Goal: Find specific page/section: Find specific page/section

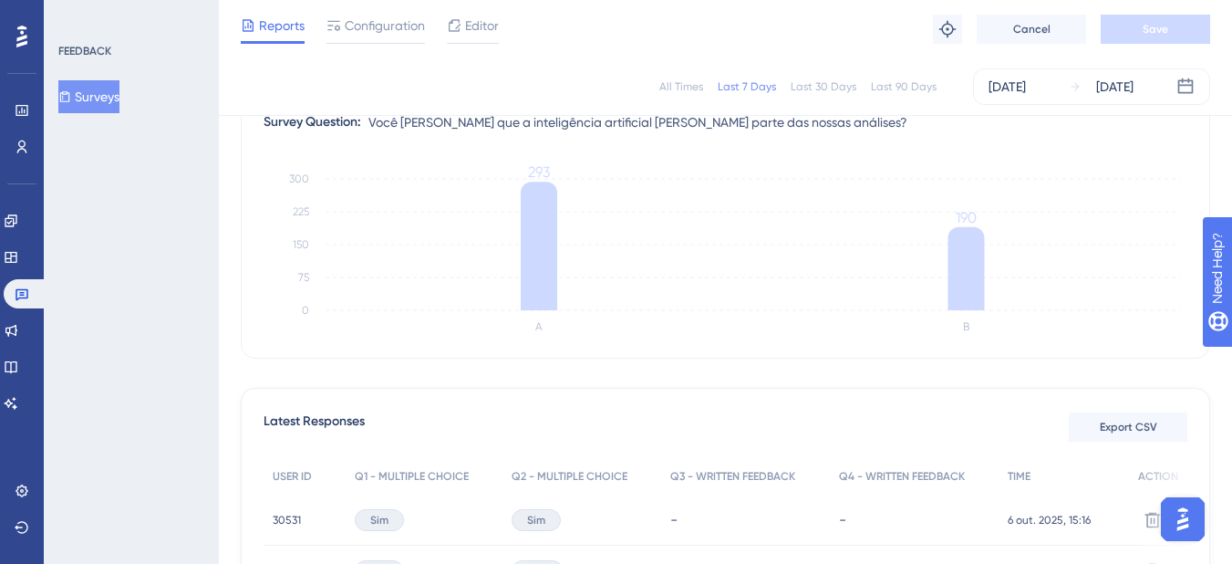
scroll to position [185, 0]
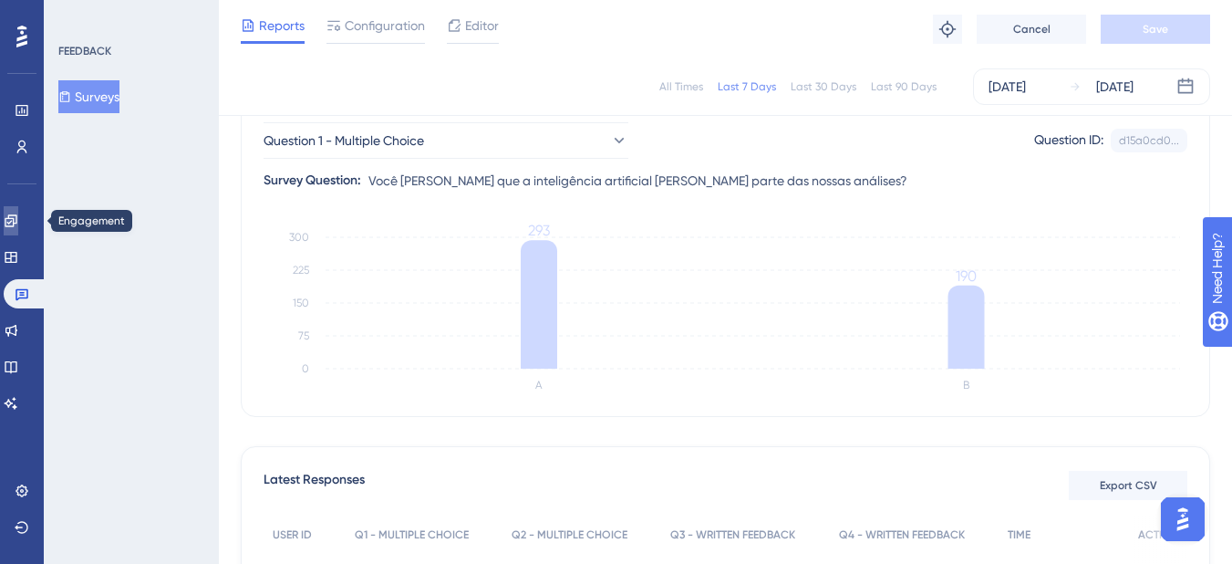
click at [17, 234] on link at bounding box center [11, 220] width 15 height 29
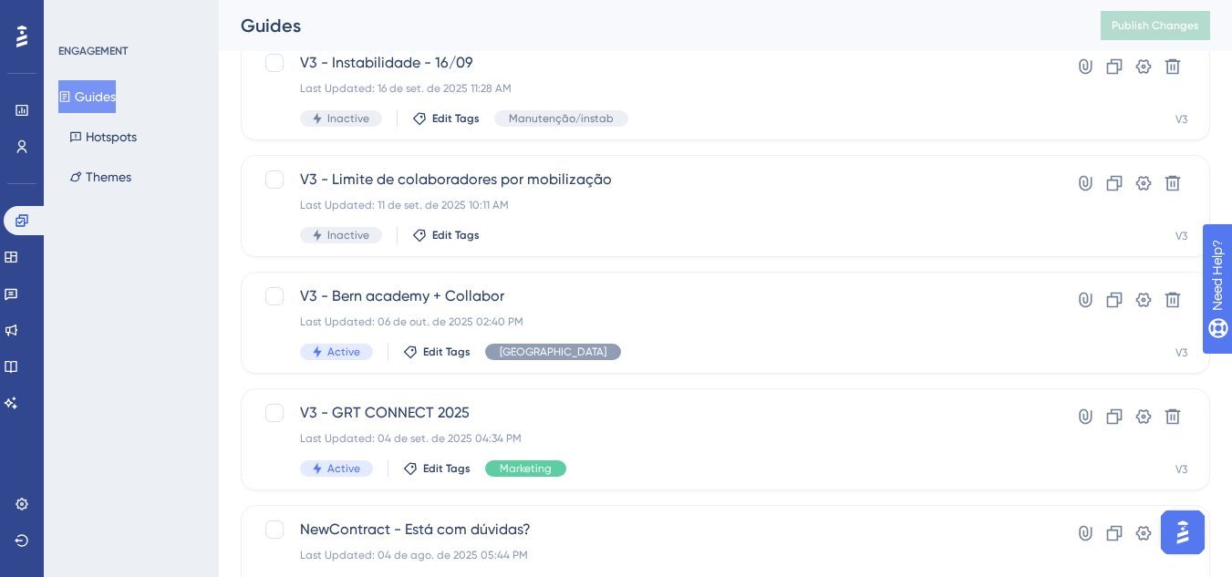
scroll to position [365, 0]
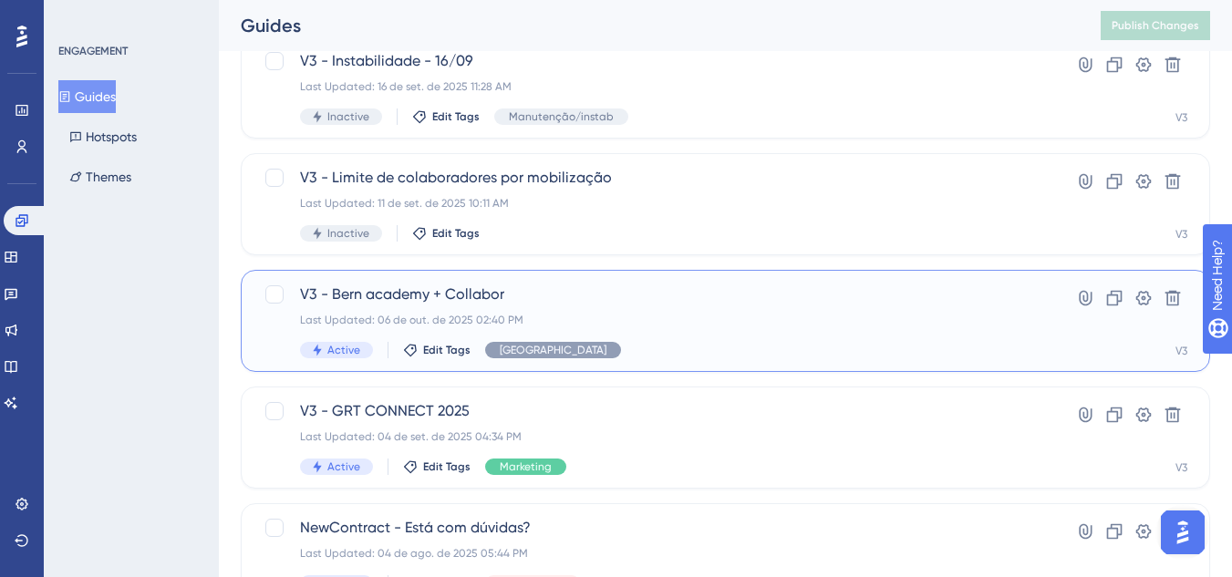
click at [437, 296] on span "V3 - Bern academy + Collabor" at bounding box center [652, 295] width 705 height 22
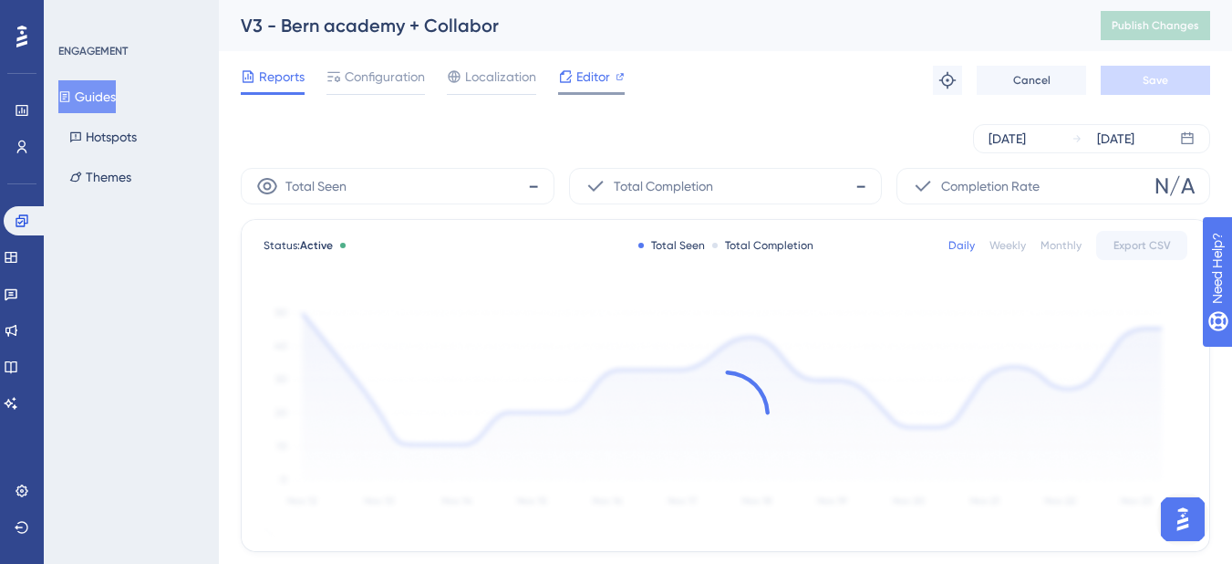
click at [583, 77] on span "Editor" at bounding box center [594, 77] width 34 height 22
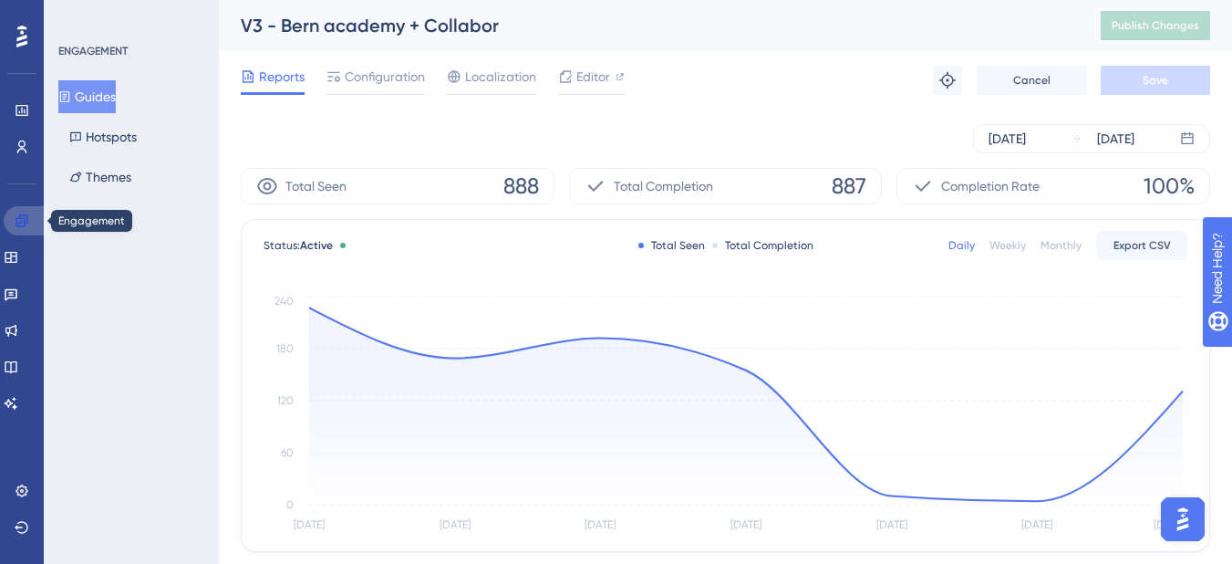
click at [16, 223] on icon at bounding box center [22, 220] width 15 height 15
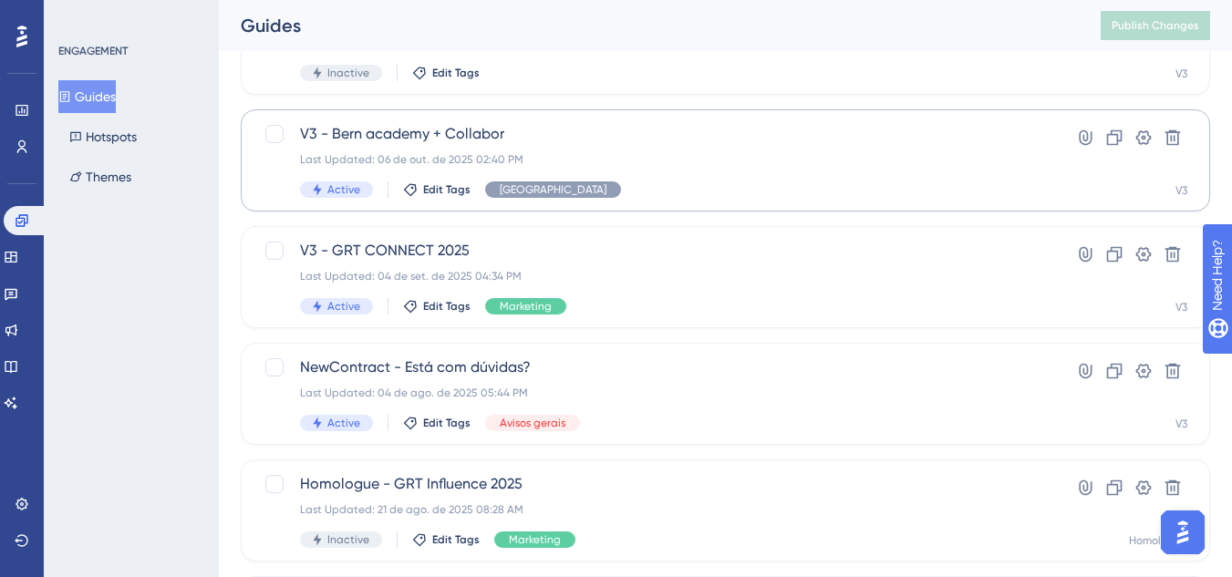
scroll to position [547, 0]
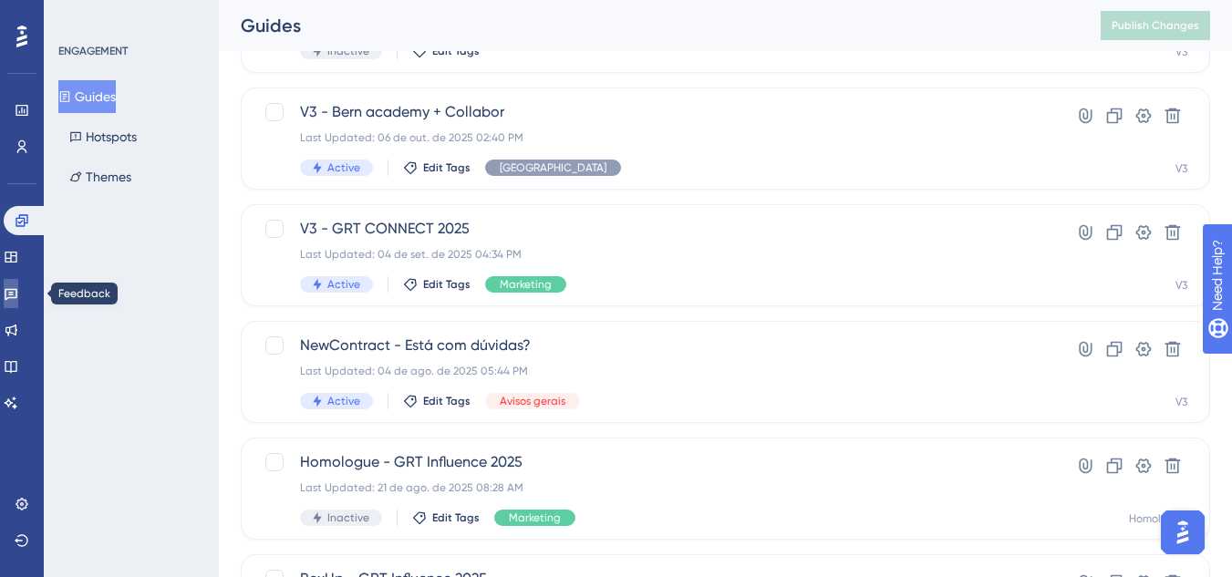
click at [10, 301] on link at bounding box center [11, 293] width 15 height 29
